Goal: Information Seeking & Learning: Compare options

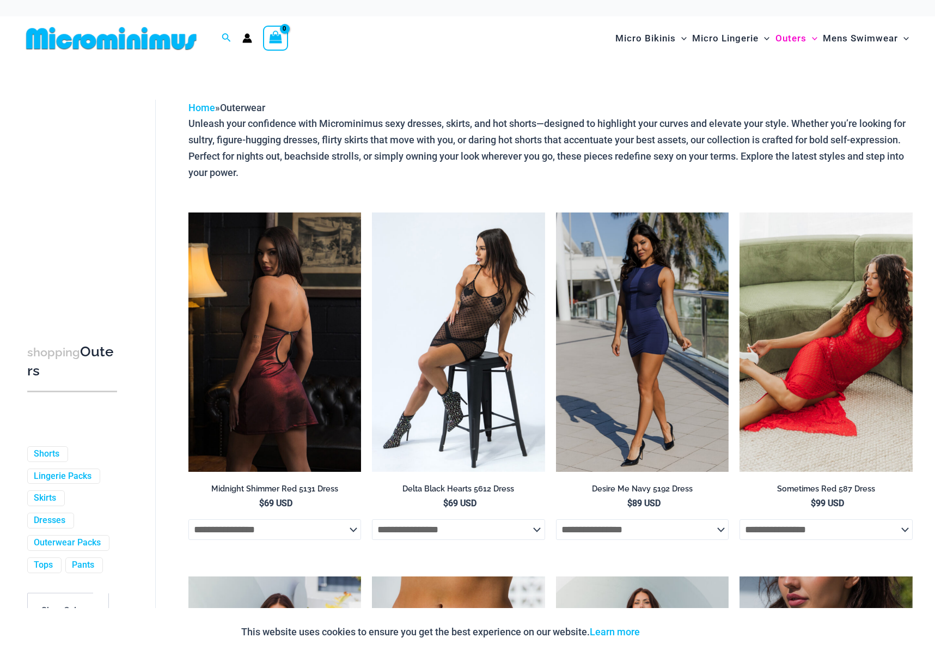
click at [297, 317] on img at bounding box center [275, 341] width 173 height 259
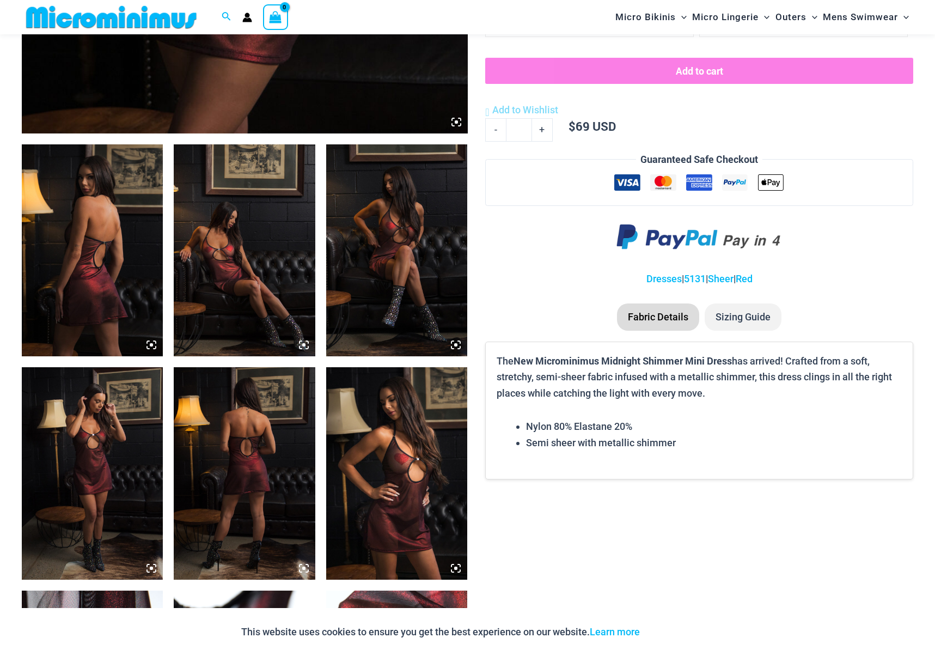
scroll to position [654, 0]
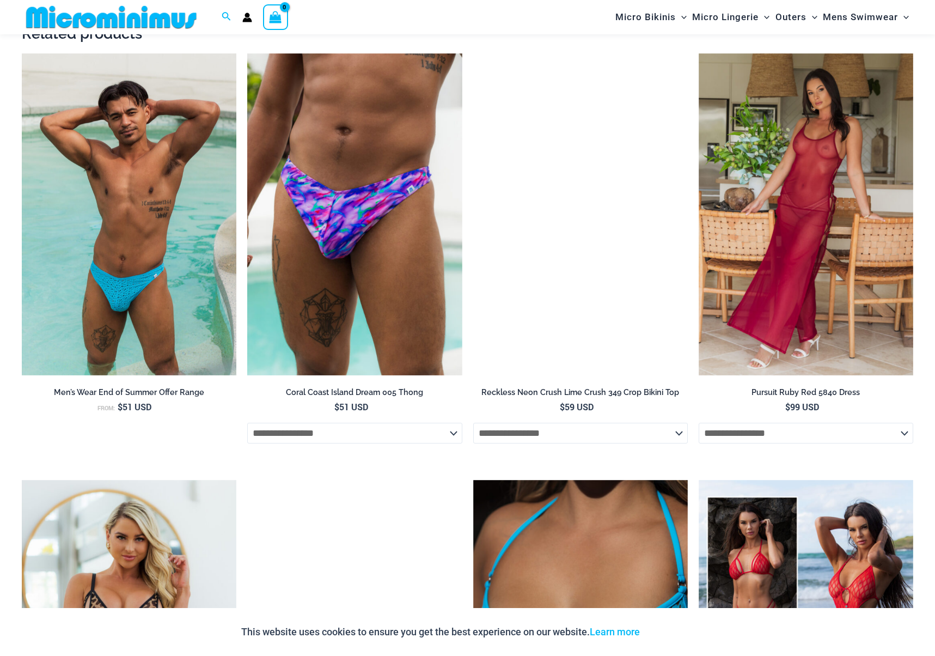
scroll to position [1525, 0]
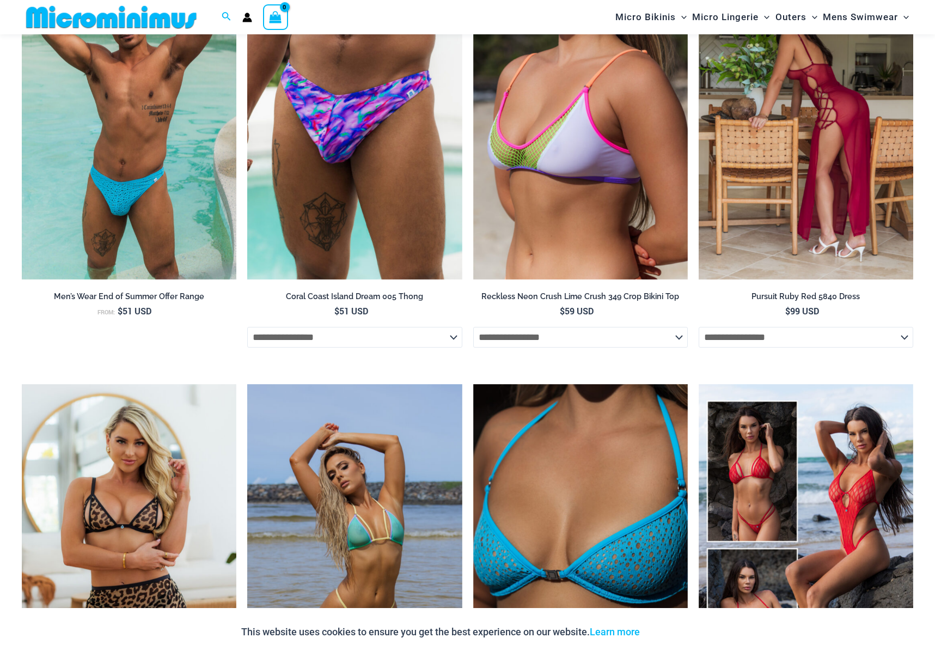
click at [840, 136] on img at bounding box center [806, 119] width 215 height 322
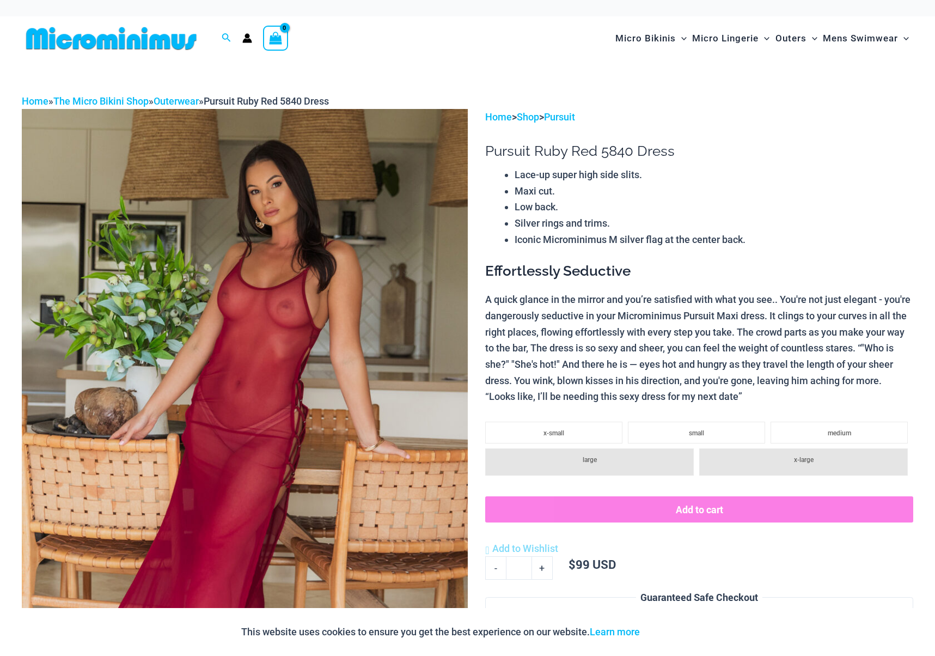
click at [331, 252] on img at bounding box center [245, 443] width 446 height 669
click at [184, 101] on link "Outerwear" at bounding box center [176, 100] width 45 height 11
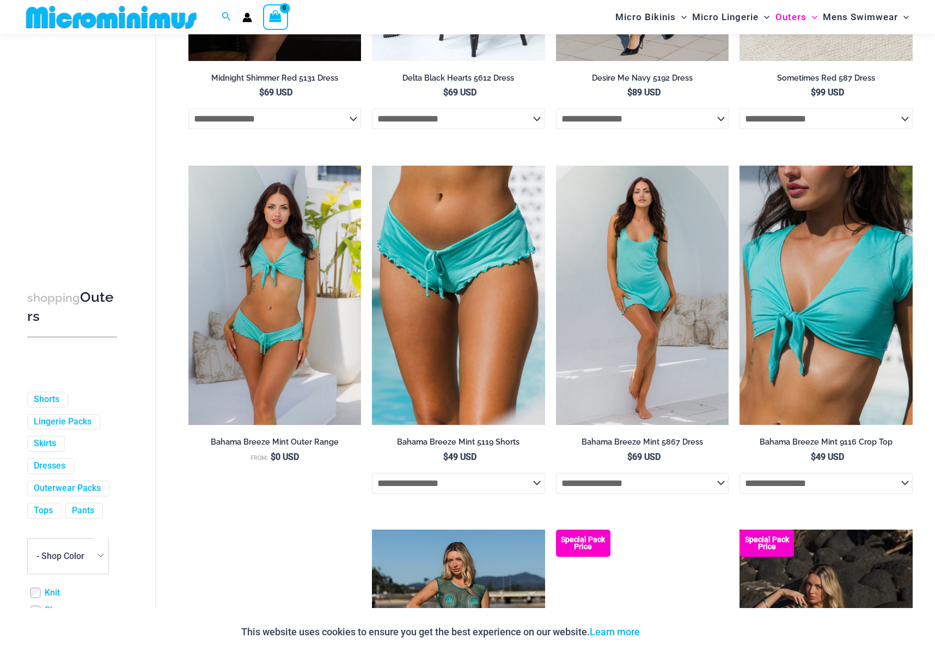
scroll to position [412, 0]
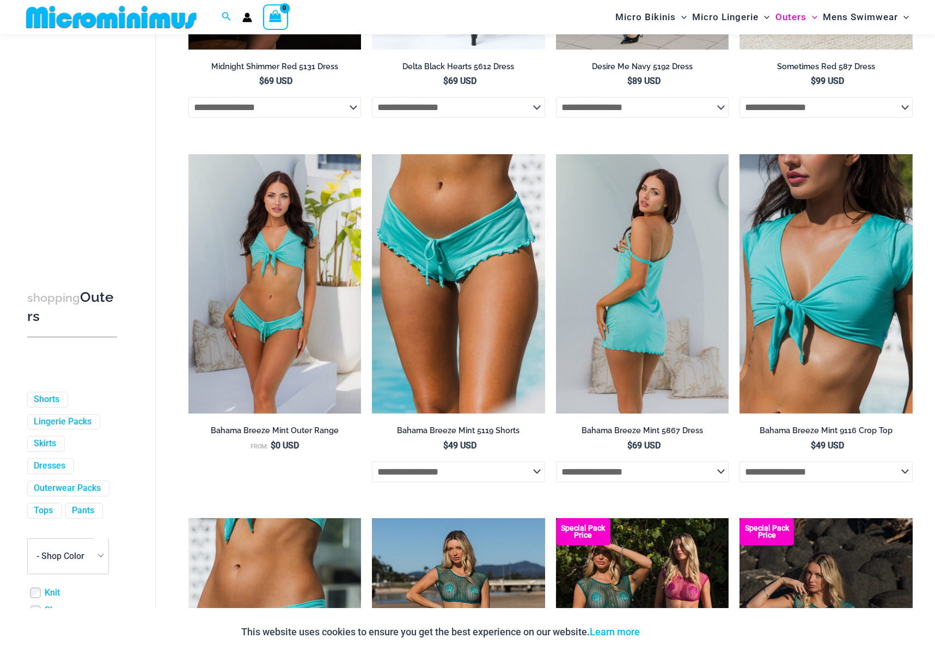
click at [662, 301] on img at bounding box center [642, 283] width 173 height 259
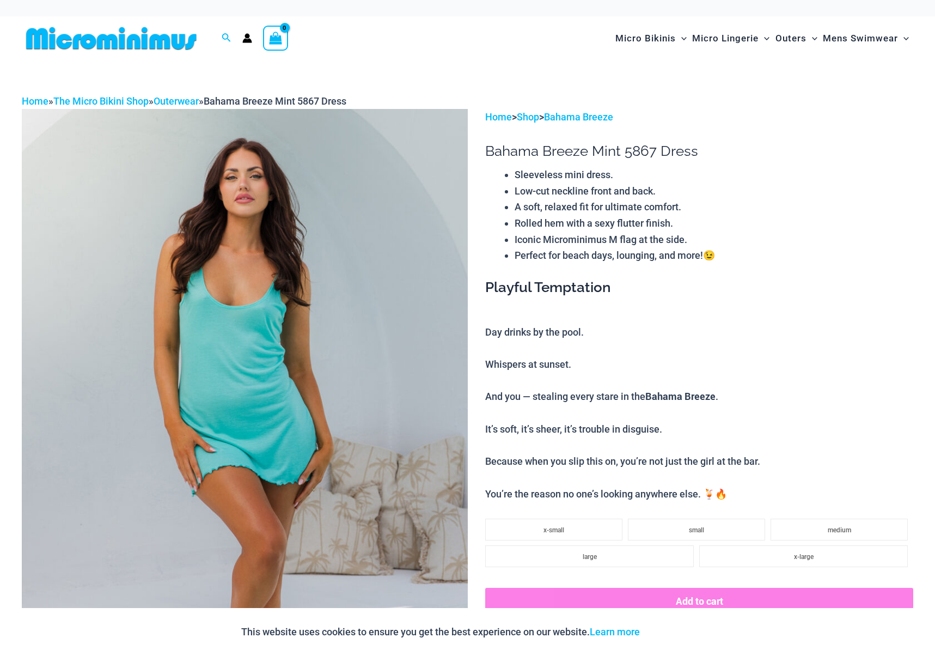
click at [315, 313] on img at bounding box center [245, 443] width 446 height 669
click at [187, 104] on link "Outerwear" at bounding box center [176, 100] width 45 height 11
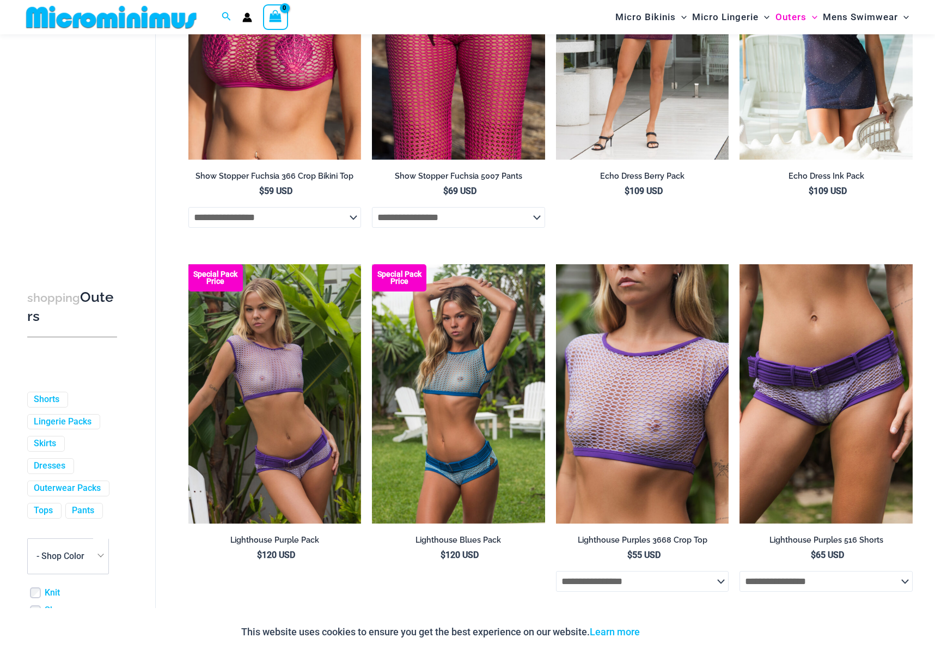
scroll to position [1783, 0]
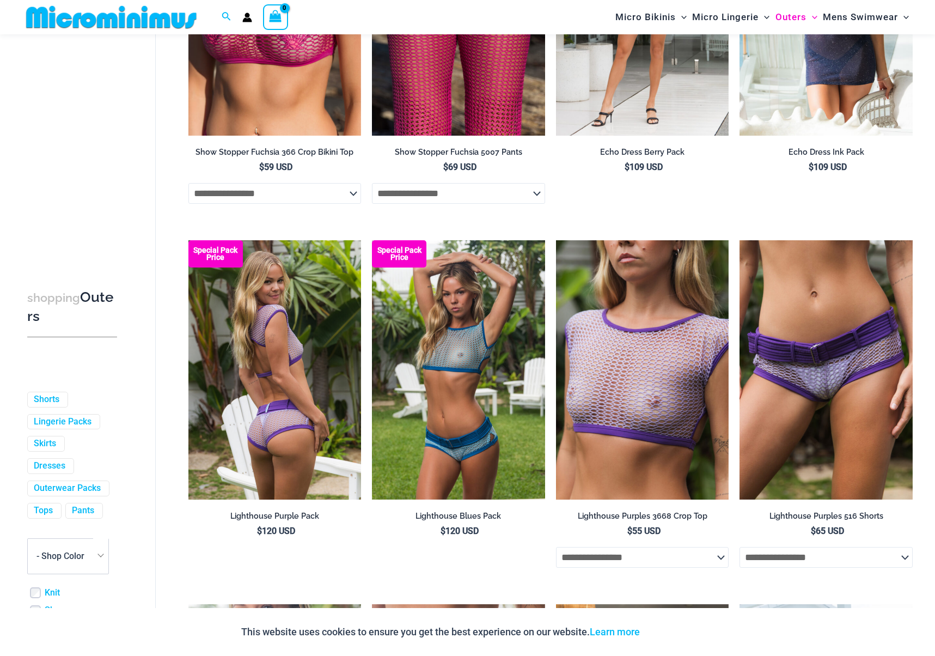
click at [261, 379] on img at bounding box center [275, 369] width 173 height 259
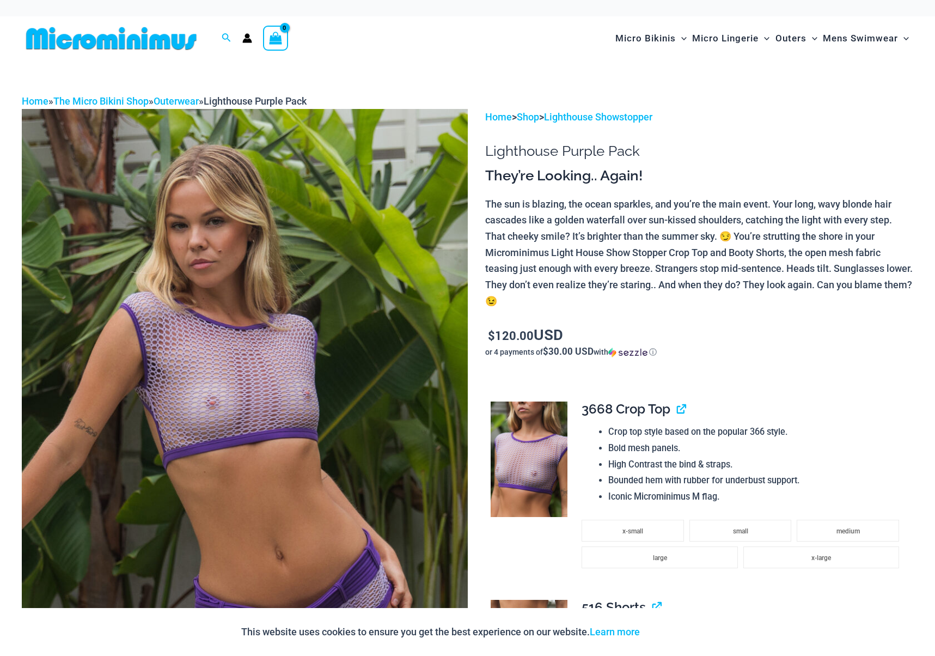
click at [280, 387] on img at bounding box center [245, 443] width 446 height 669
click at [611, 113] on link "Lighthouse Showstopper" at bounding box center [598, 116] width 108 height 11
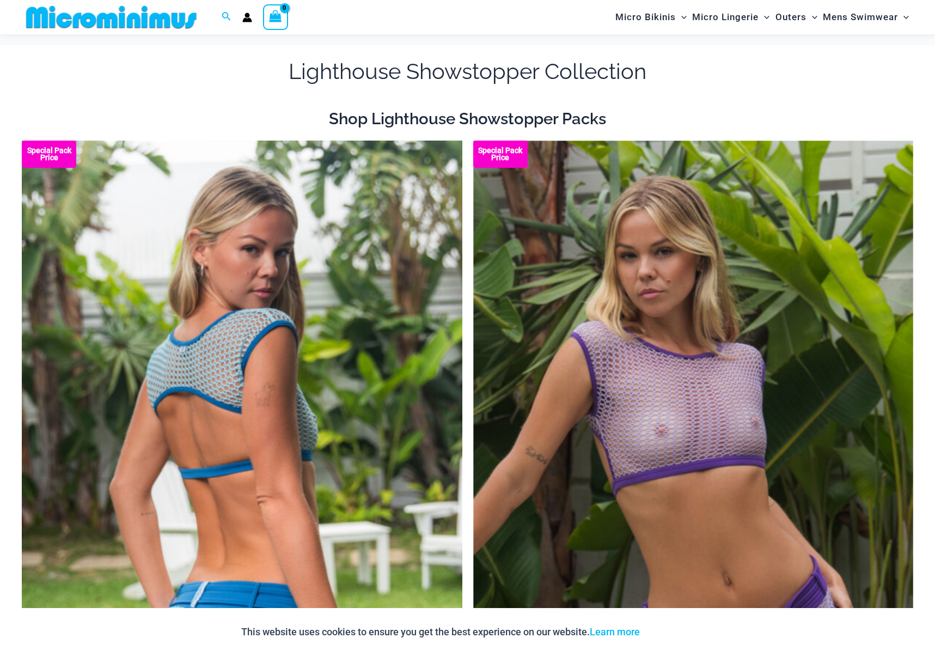
scroll to position [18, 0]
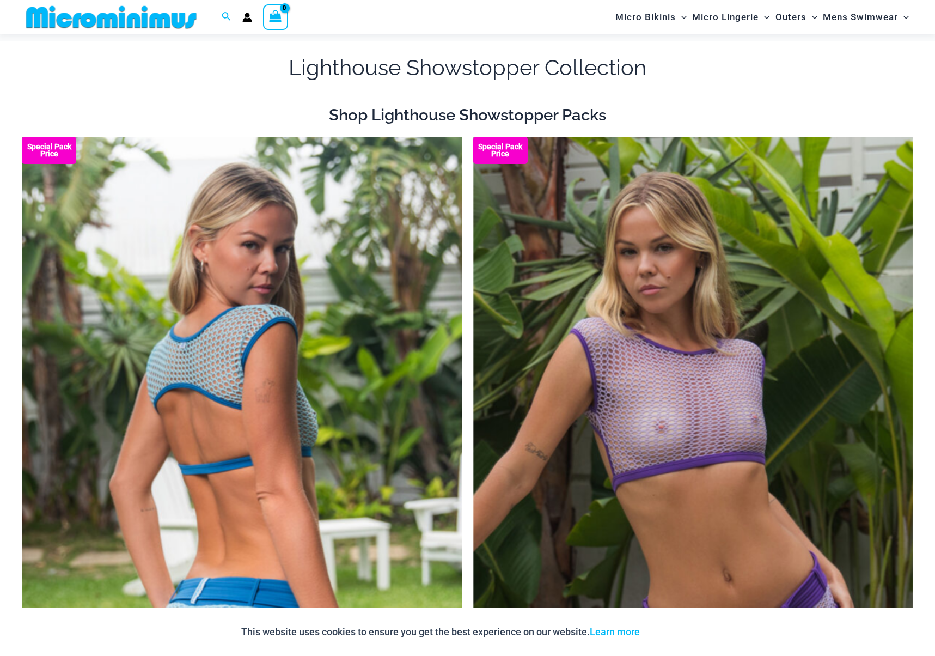
click at [337, 358] on img at bounding box center [242, 467] width 441 height 661
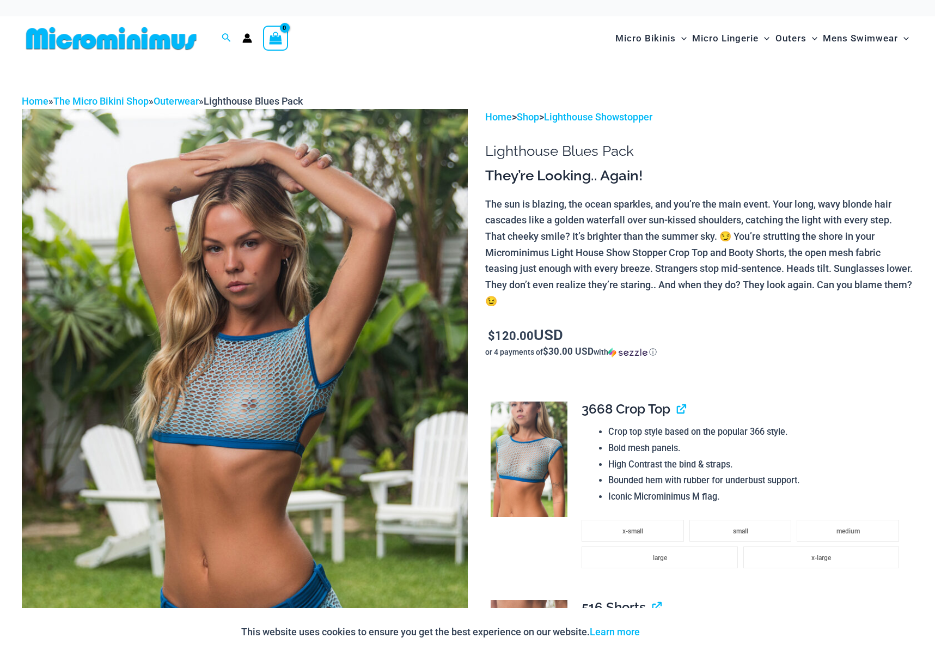
click at [314, 436] on img at bounding box center [245, 443] width 446 height 669
click at [574, 121] on link "Lighthouse Showstopper" at bounding box center [598, 116] width 108 height 11
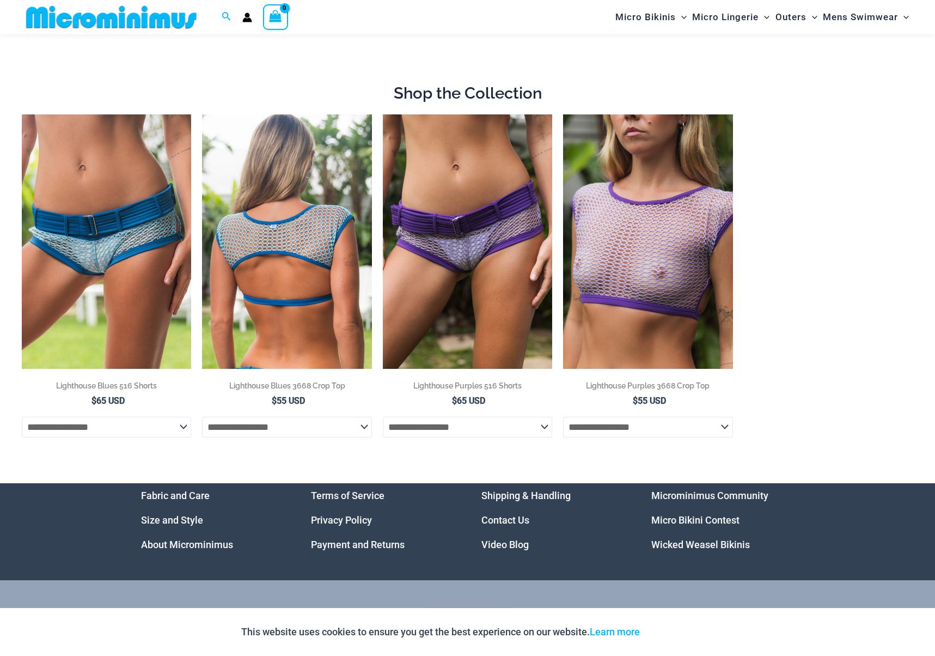
scroll to position [827, 0]
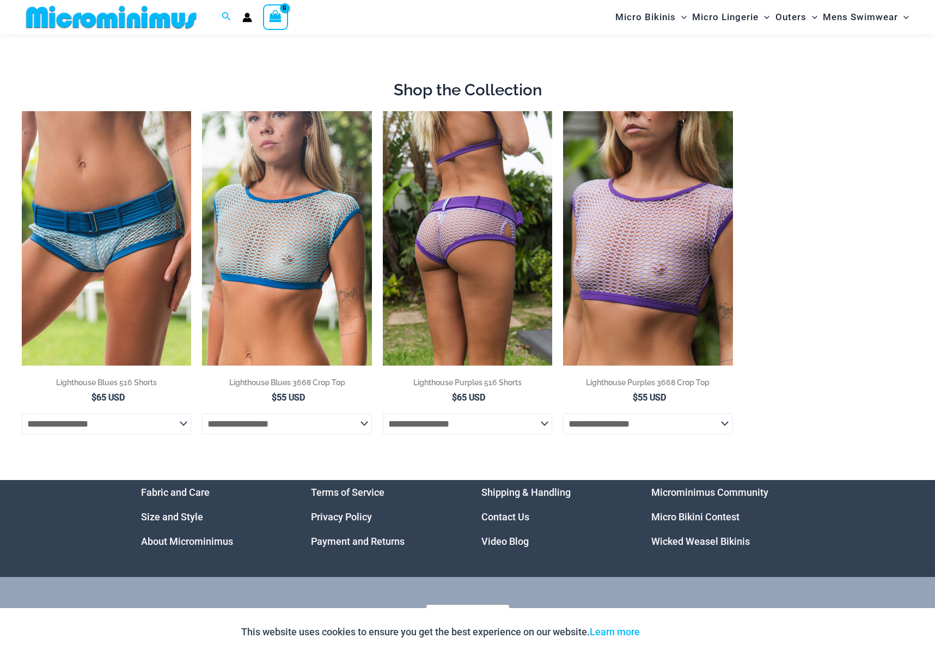
click at [471, 301] on img at bounding box center [467, 238] width 169 height 254
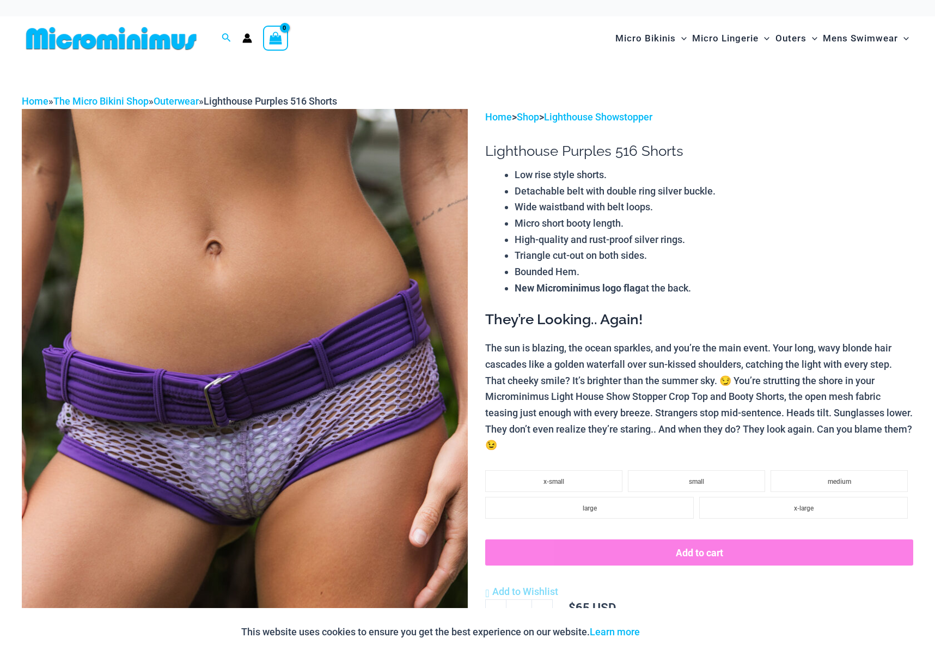
click at [269, 457] on img at bounding box center [245, 443] width 446 height 669
